Goal: Task Accomplishment & Management: Manage account settings

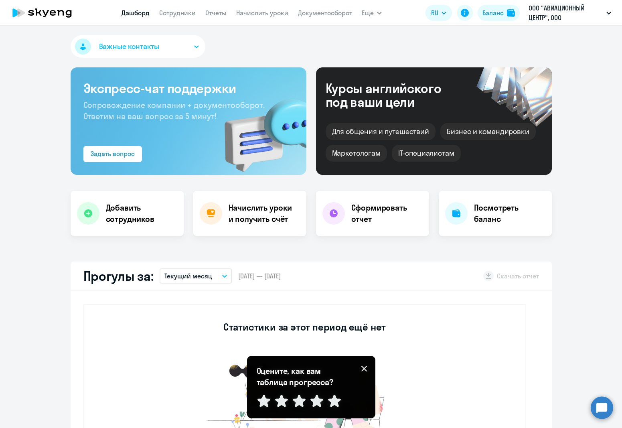
select select "30"
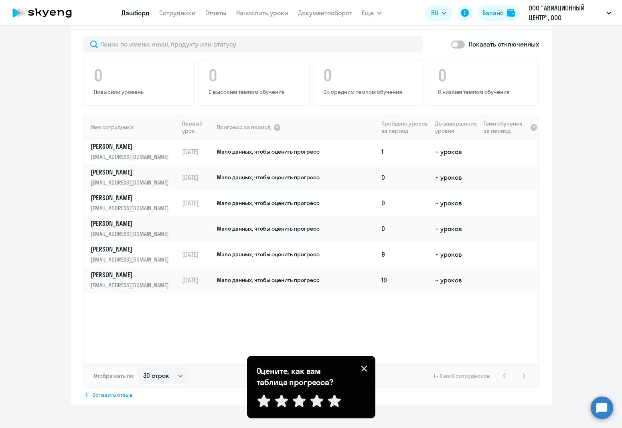
click at [53, 12] on icon at bounding box center [53, 13] width 6 height 6
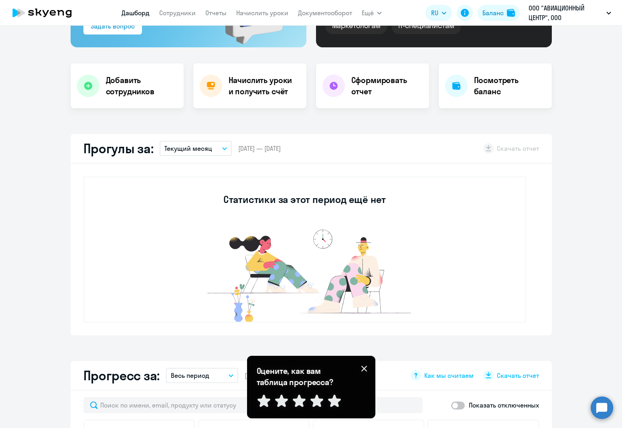
scroll to position [0, 0]
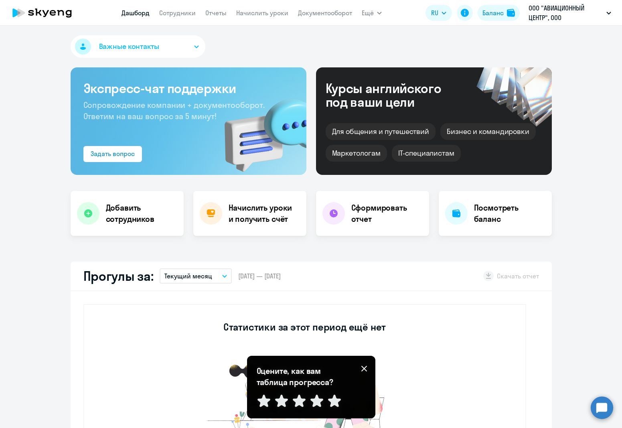
click at [369, 370] on div "Оцените, как вам таблица прогресса? Отправить" at bounding box center [311, 387] width 128 height 63
click at [364, 370] on icon at bounding box center [364, 368] width 6 height 6
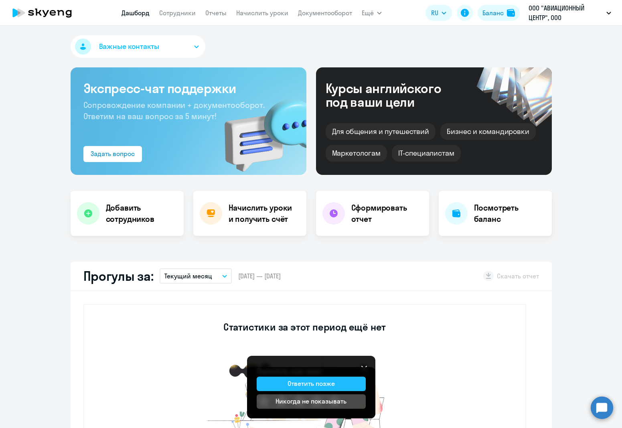
click at [331, 385] on div "Ответить позже" at bounding box center [311, 384] width 47 height 10
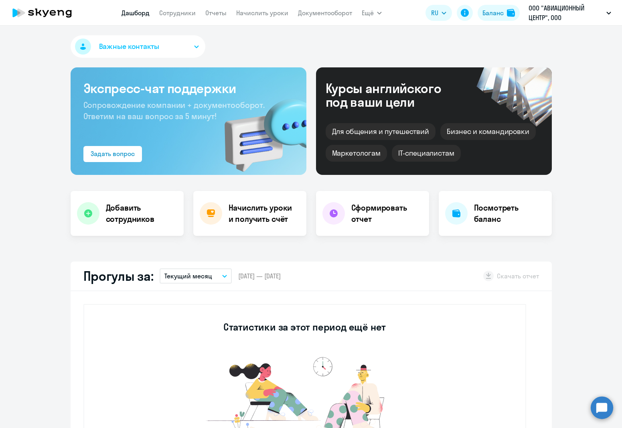
select select "30"
